Goal: Task Accomplishment & Management: Use online tool/utility

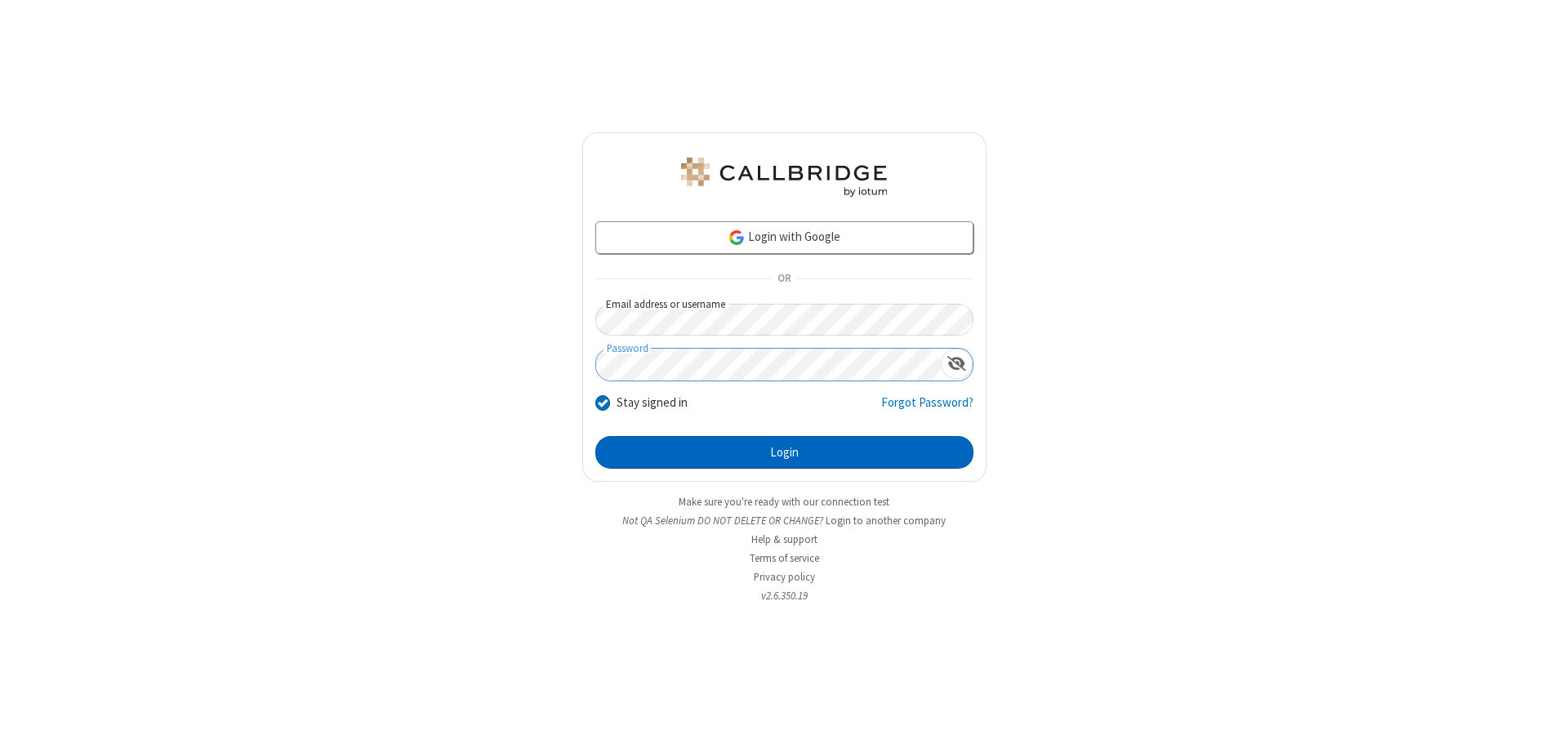
click at [784, 453] on button "Login" at bounding box center [784, 452] width 378 height 33
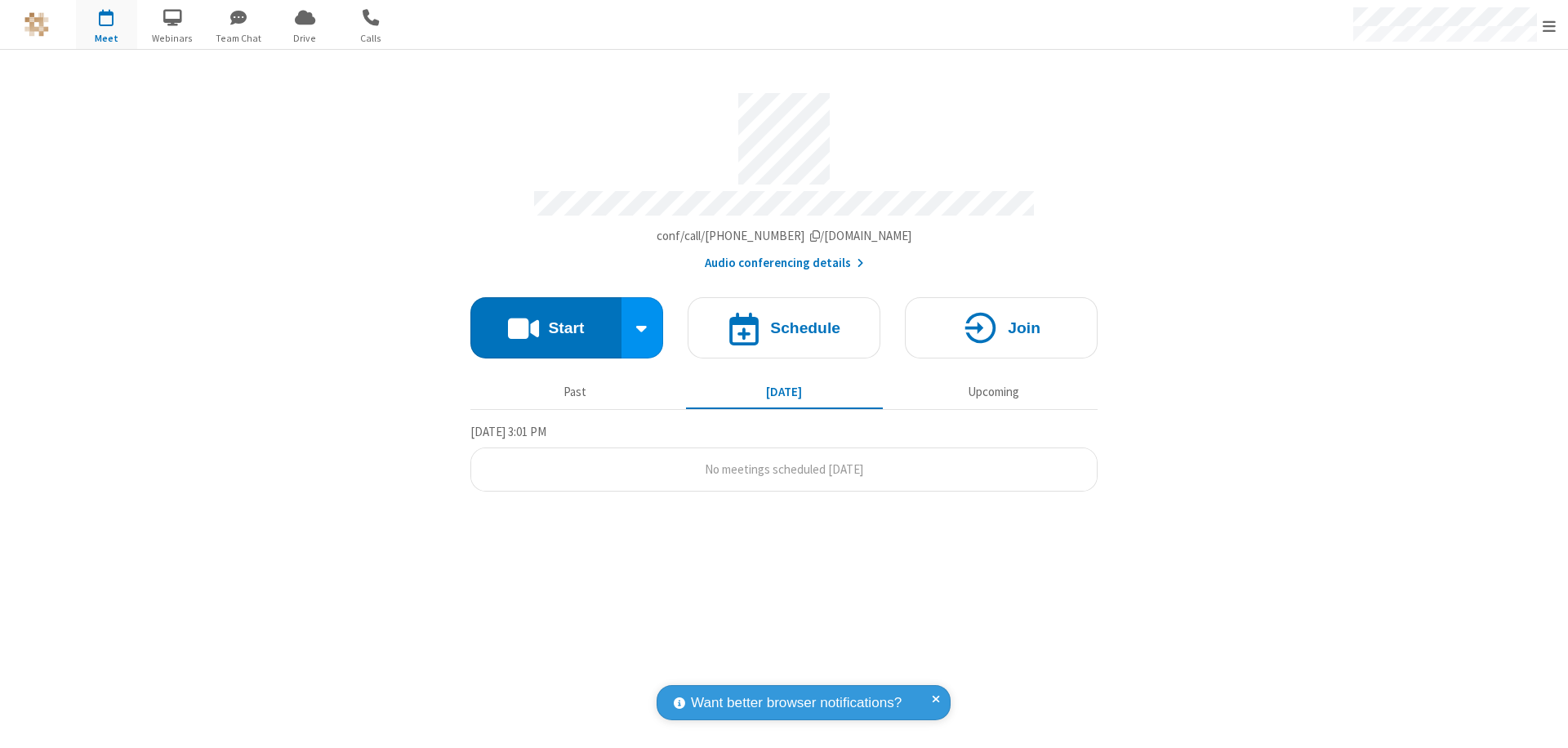
click at [545, 320] on button "Start" at bounding box center [545, 328] width 151 height 62
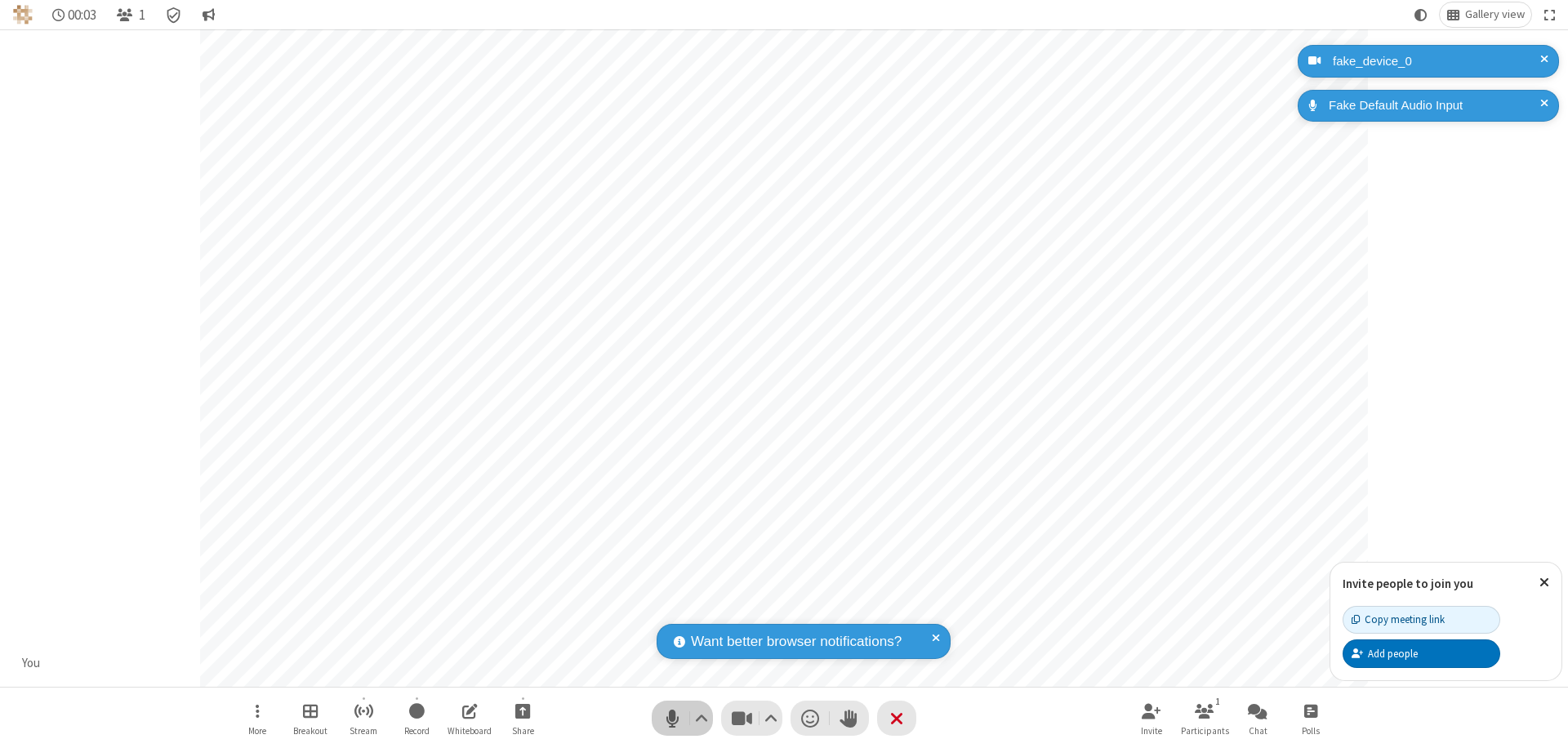
click at [672, 718] on span "Mute (⌘+Shift+A)" at bounding box center [671, 718] width 24 height 24
click at [672, 718] on span "Unmute (⌘+Shift+A)" at bounding box center [671, 718] width 24 height 24
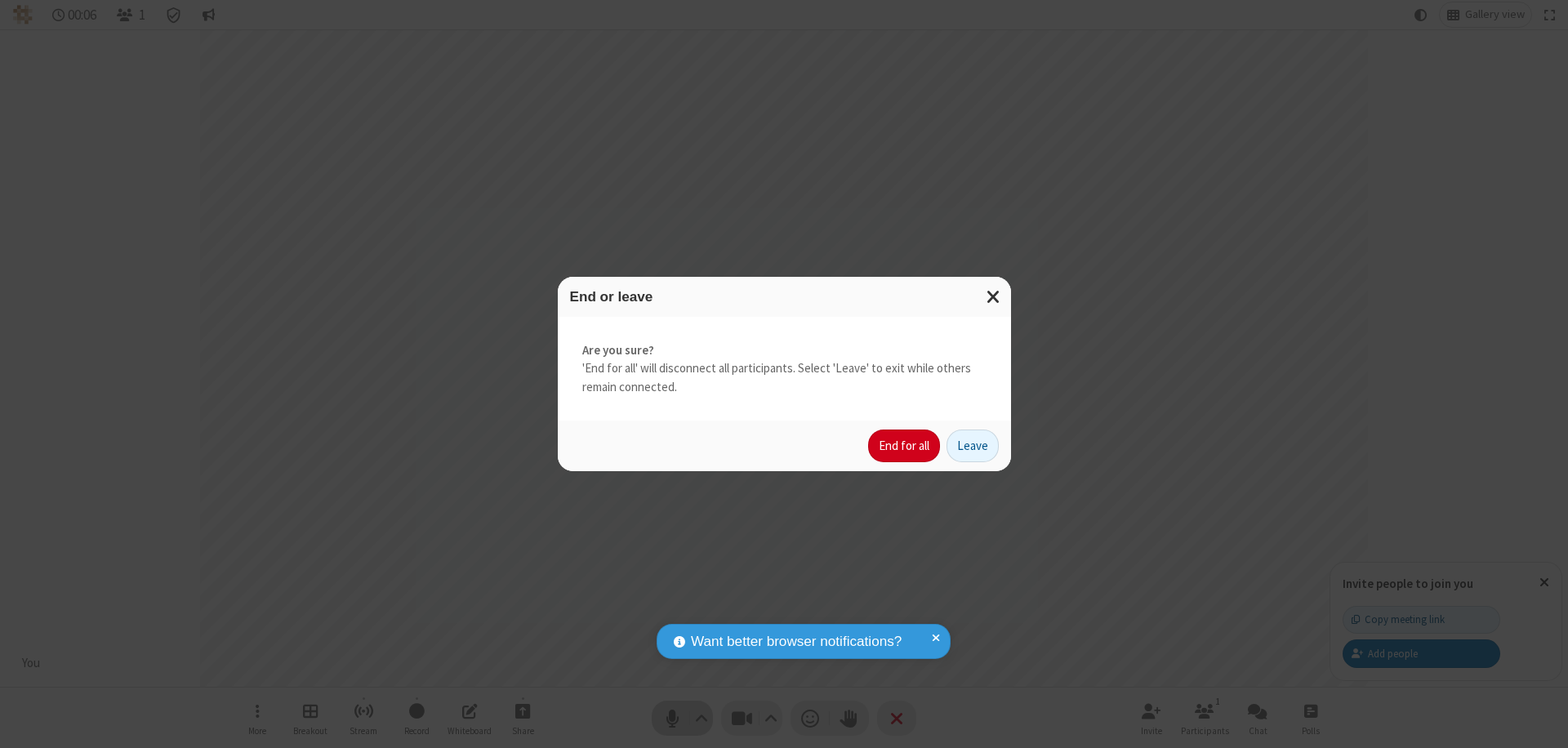
click at [905, 446] on button "End for all" at bounding box center [903, 446] width 72 height 33
